Goal: Complete application form

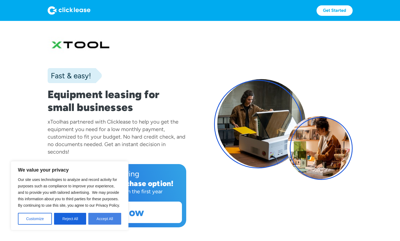
click at [107, 216] on button "Accept All" at bounding box center [104, 219] width 33 height 12
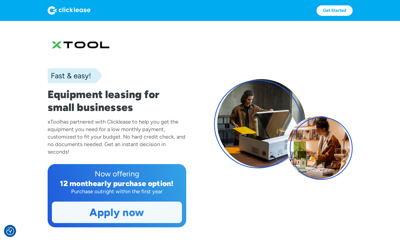
click at [107, 218] on link "Apply now" at bounding box center [117, 212] width 130 height 21
